Goal: Understand process/instructions

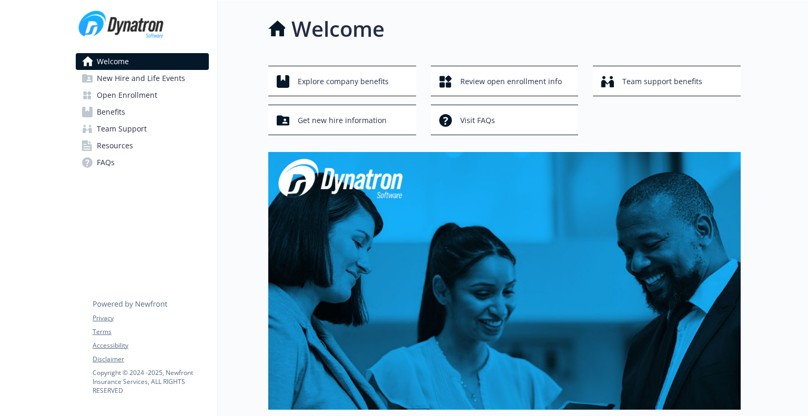
click at [123, 86] on span "New Hire and Life Events" at bounding box center [141, 78] width 88 height 17
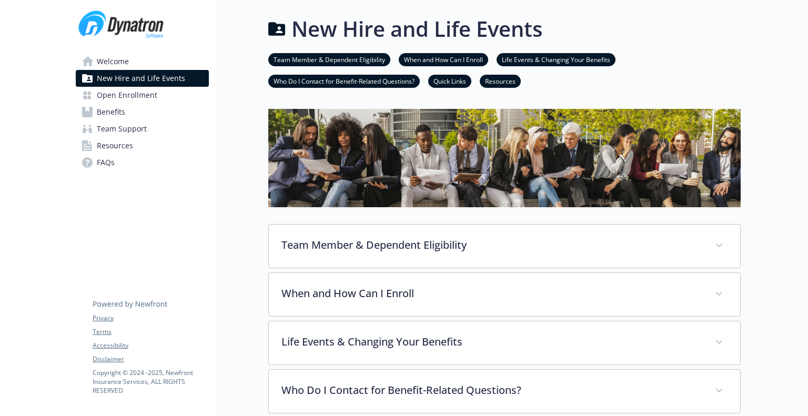
click at [126, 95] on span "Open Enrollment" at bounding box center [127, 95] width 61 height 17
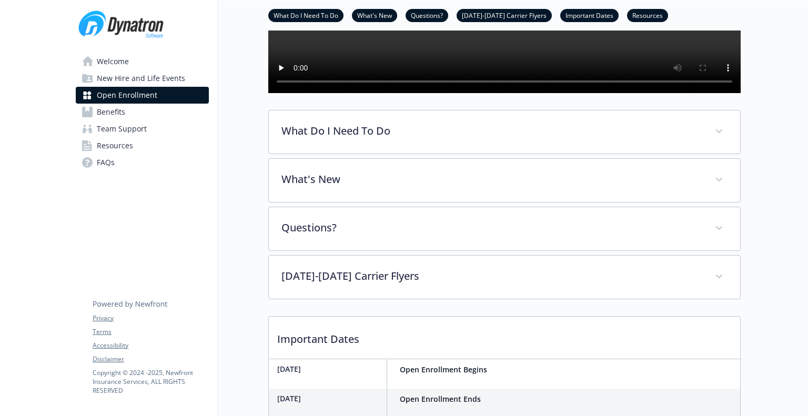
scroll to position [263, 0]
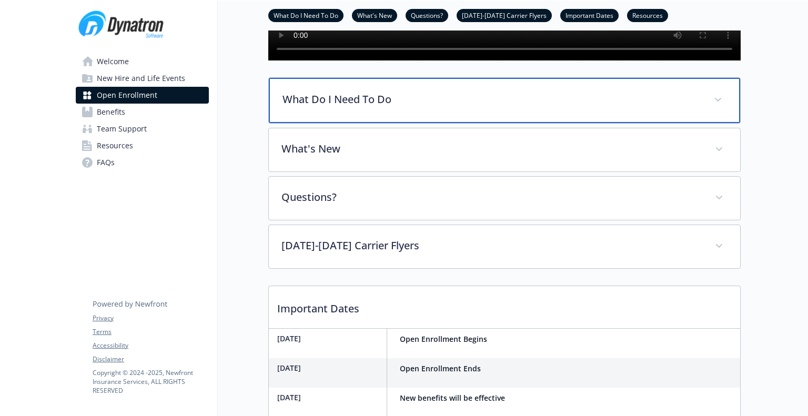
click at [389, 107] on p "What Do I Need To Do" at bounding box center [492, 100] width 419 height 16
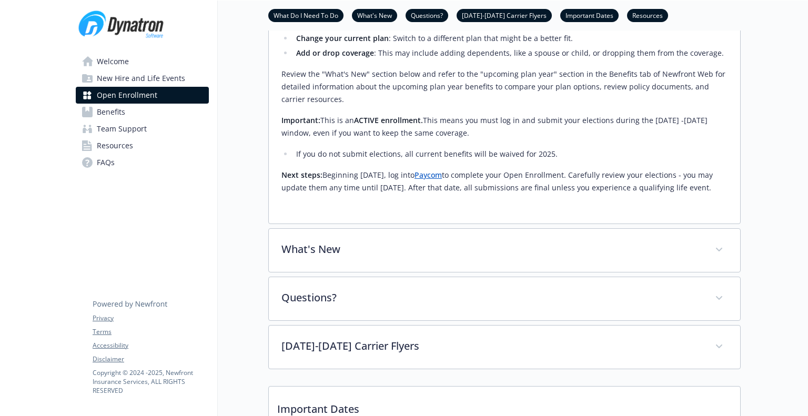
scroll to position [421, 0]
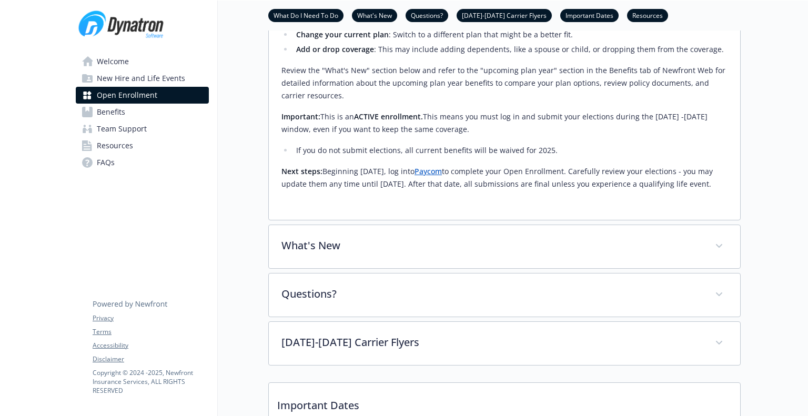
click at [442, 176] on link "Paycom" at bounding box center [428, 171] width 27 height 10
